Goal: Task Accomplishment & Management: Manage account settings

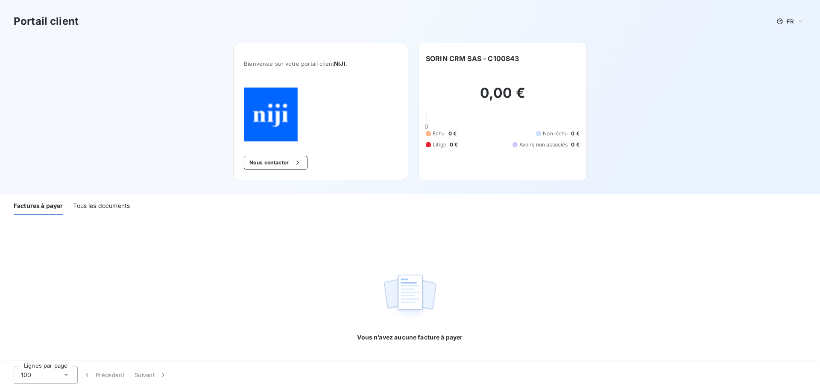
click at [82, 205] on div "Tous les documents" at bounding box center [101, 206] width 57 height 18
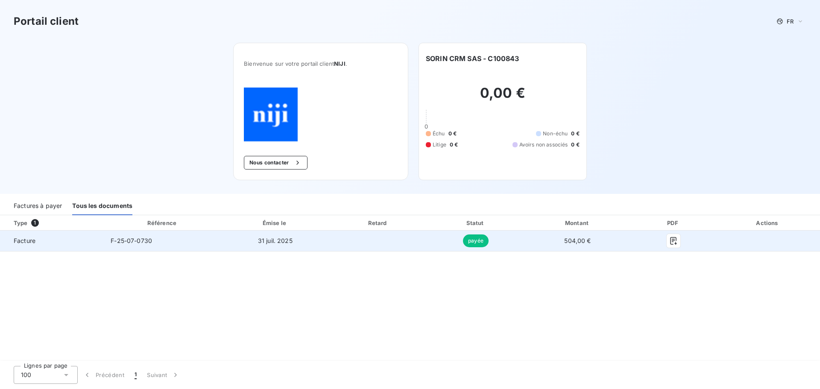
click at [31, 241] on span "Facture" at bounding box center [52, 241] width 90 height 9
click at [672, 241] on icon "button" at bounding box center [673, 241] width 6 height 8
